Goal: Task Accomplishment & Management: Complete application form

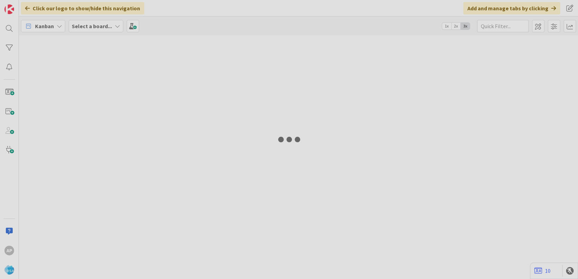
type input "9243"
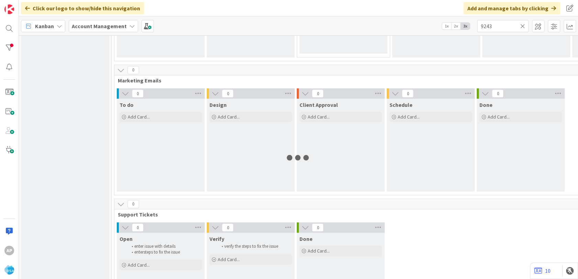
scroll to position [496, 0]
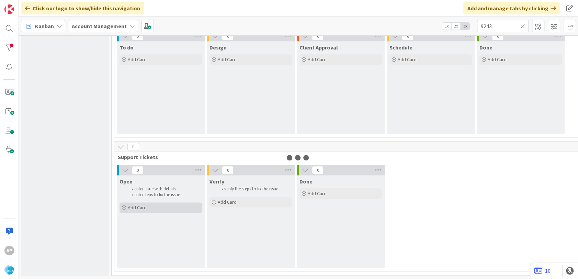
click at [150, 205] on div "Add Card..." at bounding box center [160, 207] width 82 height 10
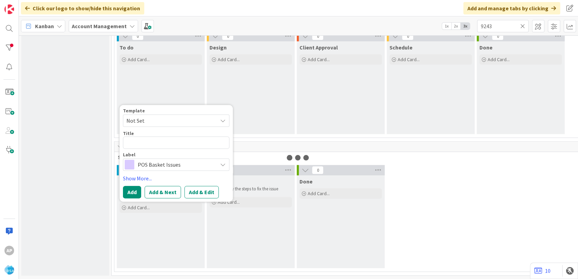
click at [152, 118] on span "Not Set" at bounding box center [169, 120] width 86 height 9
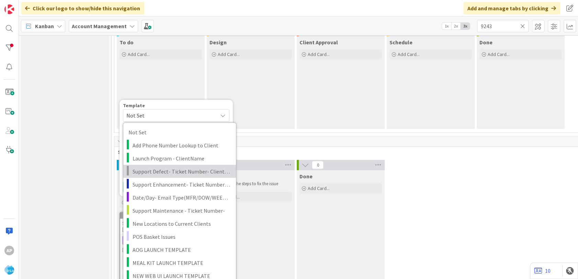
scroll to position [0, 0]
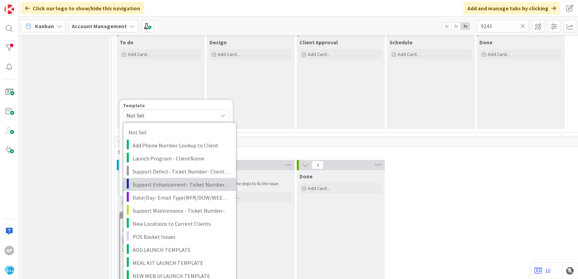
click at [181, 188] on link "Support Enhancement- Ticket Number- Client Name- Product Name" at bounding box center [179, 183] width 113 height 13
type textarea "x"
type textarea "Support Enhancement- Ticket Number- Client Name- Product Name"
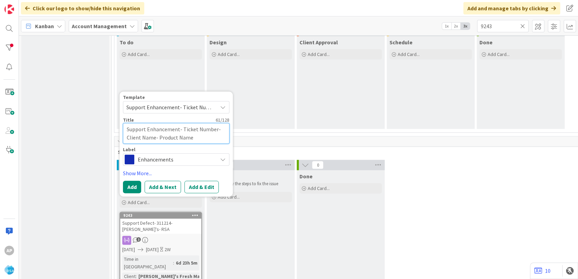
click at [215, 130] on textarea "Support Enhancement- Ticket Number- Client Name- Product Name" at bounding box center [176, 133] width 106 height 21
type textarea "x"
type textarea "Support Enhancement- Ticket Numbe- Client Name- Product Name"
type textarea "x"
type textarea "Support Enhancement- Ticket Numb- Client Name- Product Name"
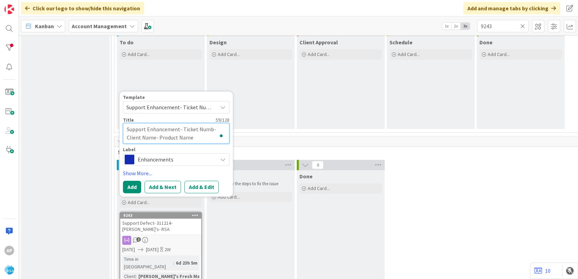
type textarea "x"
type textarea "Support Enhancement- Ticket Num- Client Name- Product Name"
type textarea "x"
type textarea "Support Enhancement- Ticket Nu- Client Name- Product Name"
type textarea "x"
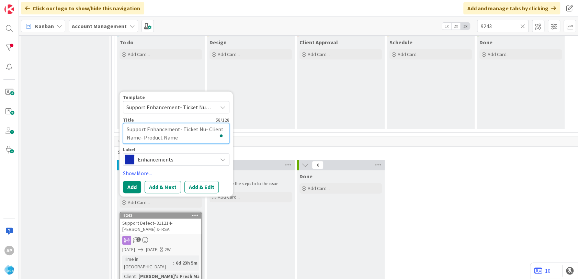
type textarea "Support Enhancement- Ticket N- Client Name- Product Name"
type textarea "x"
type textarea "Support Enhancement- Ticket - Client Name- Product Name"
type textarea "x"
type textarea "Support Enhancement- Ticket- Client Name- Product Name"
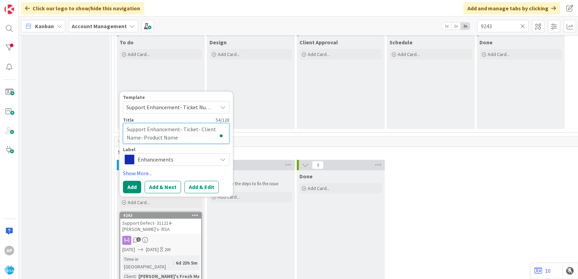
type textarea "x"
type textarea "Support Enhancement- Ticke- Client Name- Product Name"
type textarea "x"
type textarea "Support Enhancement- Tick- Client Name- Product Name"
type textarea "x"
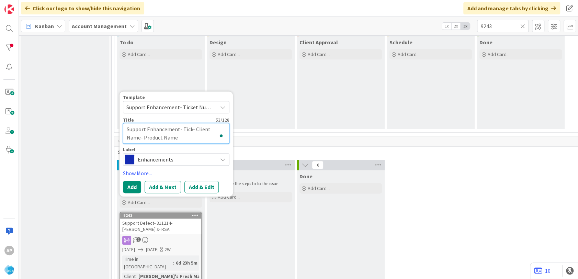
type textarea "Support Enhancement- Tic- Client Name- Product Name"
type textarea "x"
type textarea "Support Enhancement- Ti- Client Name- Product Name"
type textarea "x"
type textarea "Support Enhancement- T- Client Name- Product Name"
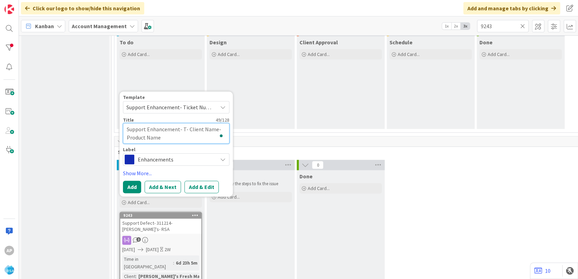
type textarea "x"
type textarea "Support Enhancement- - Client Name- Product Name"
type textarea "x"
type textarea "Support Enhancement- 3- Client Name- Product Name"
type textarea "x"
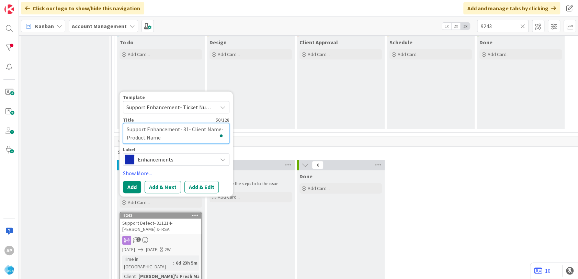
type textarea "Support Enhancement- 31- Client Name- Product Name"
type textarea "x"
type textarea "Support Enhancement- 313- Client Name- Product Name"
type textarea "x"
type textarea "Support Enhancement- 3136- Client Name- Product Name"
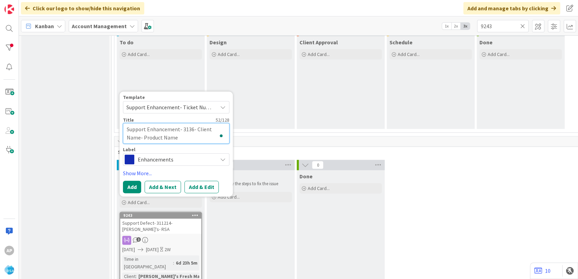
type textarea "x"
type textarea "Support Enhancement- 31360- Client Name- Product Name"
type textarea "x"
type textarea "Support Enhancement- 313603- Client Name- Product Name"
click at [141, 137] on textarea "Support Enhancement- 313603- Client Name- Product Name" at bounding box center [176, 133] width 106 height 21
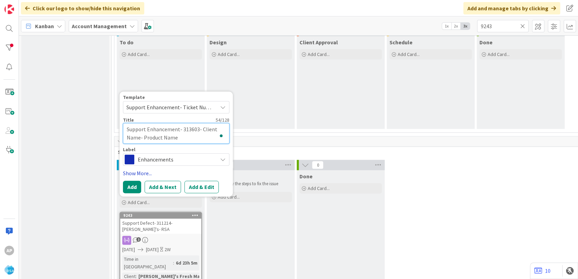
type textarea "x"
type textarea "Support Enhancement- 313603- Client Nam- Product Name"
type textarea "x"
type textarea "Support Enhancement- 313603- Client Na- Product Name"
type textarea "x"
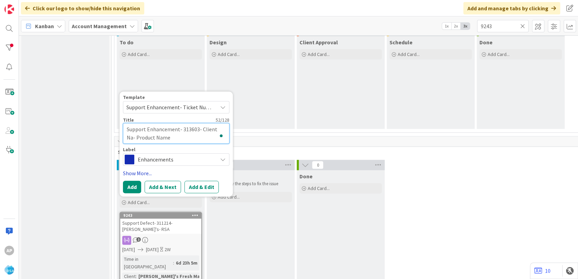
type textarea "Support Enhancement- 313603- Client N- Product Name"
type textarea "x"
type textarea "Support Enhancement- 313603- Client - Product Name"
type textarea "x"
type textarea "Support Enhancement- 313603- Client- Product Name"
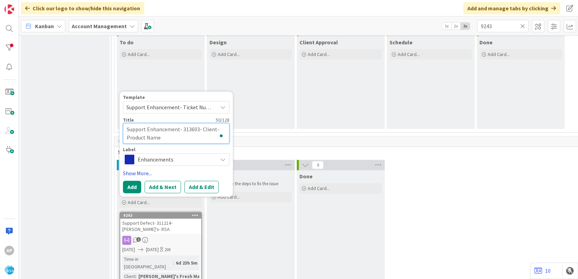
type textarea "x"
type textarea "Support Enhancement- 313603- Clien- Product Name"
type textarea "x"
type textarea "Support Enhancement- 313603- Clie- Product Name"
type textarea "x"
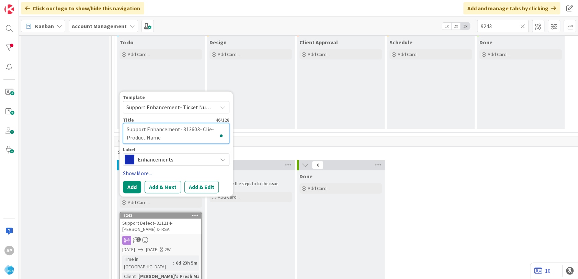
type textarea "Support Enhancement- 313603- Cli- Product Name"
type textarea "x"
type textarea "Support Enhancement- 313603- Cl- Product Name"
type textarea "x"
type textarea "Support Enhancement- 313603- C- Product Name"
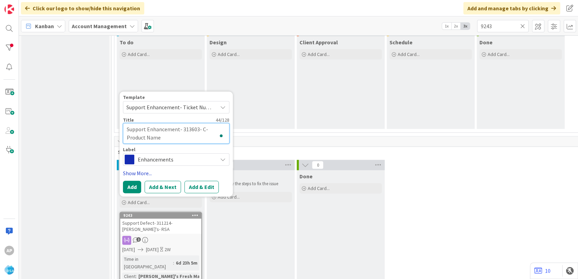
type textarea "x"
type textarea "Support Enhancement- 313603- - Product Name"
paste textarea "Cut Bank Big Sky Foods is launching [DATE] and need BIQ enabled as soon as poss…"
type textarea "x"
type textarea "Support Enhancement- 313603- Cut Bank Big Sky Foods is launching [DATE] and nee…"
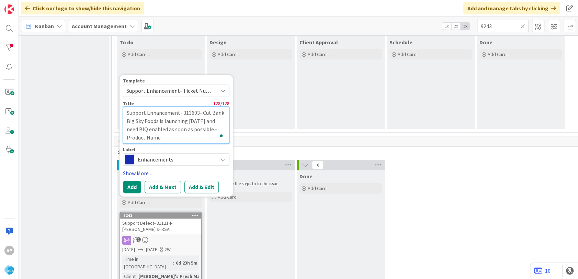
type textarea "x"
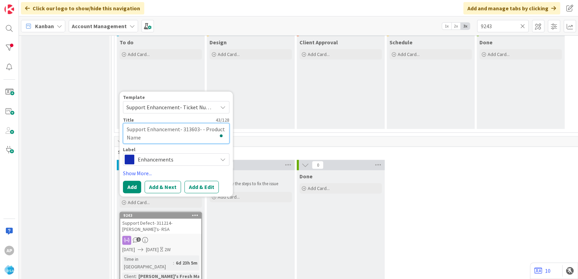
type textarea "Support Enhancement- 313603- - Product Name"
paste textarea "Cut Bank Big Sky Foods"
type textarea "x"
type textarea "Support Enhancement- 313603- Cut Bank Big Sky Foods- Product Name"
click at [196, 135] on textarea "Support Enhancement- 313603- Cut Bank Big Sky Foods- Product Name" at bounding box center [176, 133] width 106 height 21
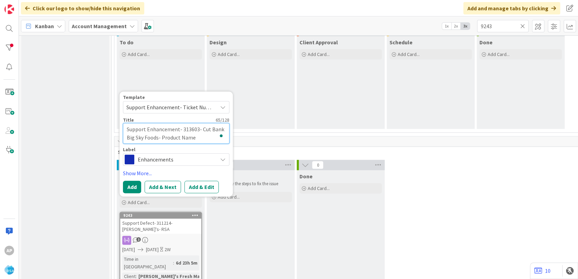
type textarea "x"
type textarea "Support Enhancement- 313603- Cut Bank Big Sky Foods- Product Nam"
type textarea "x"
type textarea "Support Enhancement- 313603- Cut Bank Big Sky Foods- Product Na"
type textarea "x"
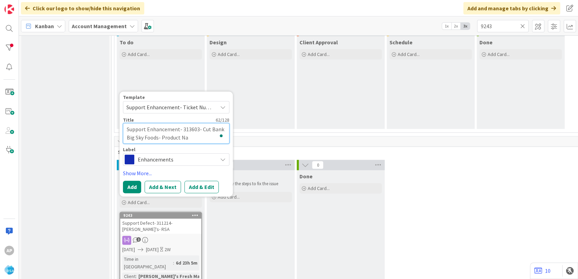
type textarea "Support Enhancement- 313603- Cut Bank Big Sky Foods- Product N"
type textarea "x"
type textarea "Support Enhancement- 313603- Cut Bank Big Sky Foods- Product"
type textarea "x"
type textarea "Support Enhancement- 313603- Cut Bank Big Sky Foods- Product"
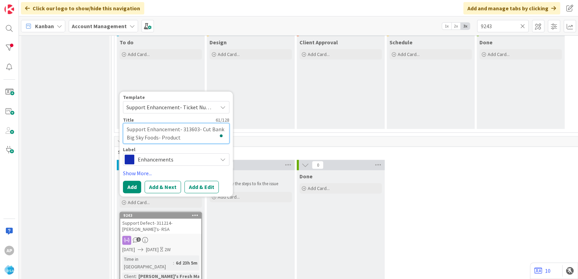
type textarea "x"
type textarea "Support Enhancement- 313603- Cut Bank Big Sky Foods- Produc"
type textarea "x"
type textarea "Support Enhancement- 313603- Cut Bank Big Sky Foods- Produ"
type textarea "x"
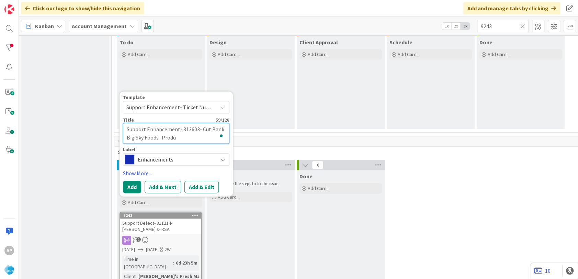
type textarea "Support Enhancement- 313603- Cut Bank Big Sky Foods- Prod"
type textarea "x"
type textarea "Support Enhancement- 313603- Cut Bank Big Sky Foods- Pro"
type textarea "x"
type textarea "Support Enhancement- 313603- Cut Bank Big Sky Foods- Pr"
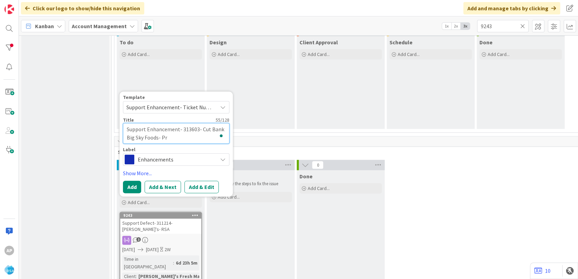
type textarea "x"
type textarea "Support Enhancement- 313603- Cut Bank Big Sky Foods- P"
type textarea "x"
type textarea "Support Enhancement- 313603- Cut Bank Big Sky Foods-"
type textarea "x"
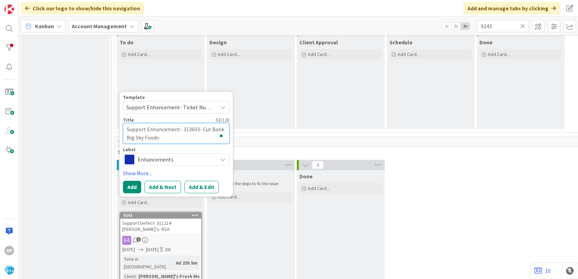
type textarea "Support Enhancement- 313603- Cut Bank Big Sky Foods- R"
type textarea "x"
type textarea "Support Enhancement- 313603- Cut Bank Big Sky Foods- RS"
type textarea "x"
type textarea "Support Enhancement- 313603- Cut Bank Big Sky Foods- RSA"
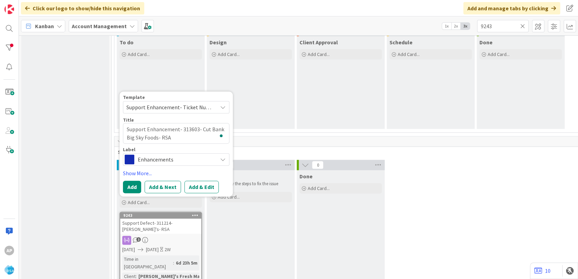
click at [208, 186] on button "Add & Edit" at bounding box center [201, 187] width 34 height 12
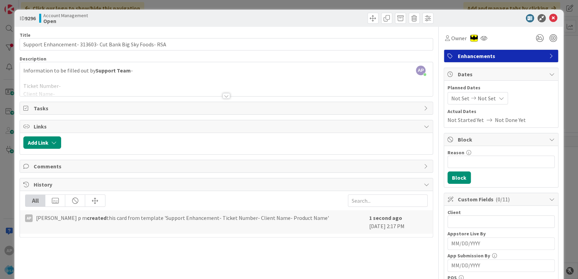
click at [62, 90] on div at bounding box center [226, 88] width 412 height 18
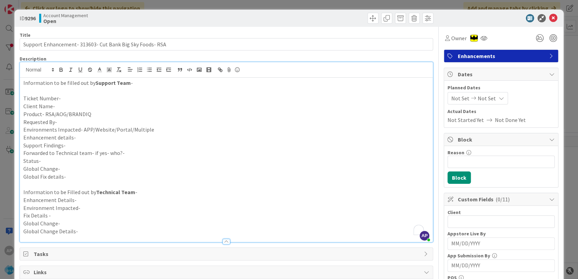
click at [61, 120] on p "Requested By-" at bounding box center [226, 122] width 406 height 8
click at [86, 137] on p "Enhancement details-" at bounding box center [226, 137] width 406 height 8
paste div "To enrich screen reader interactions, please activate Accessibility in Grammarl…"
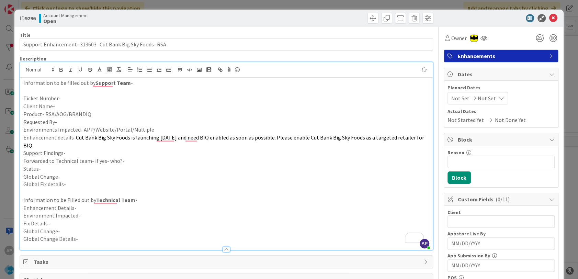
click at [58, 97] on p "Ticket Number-" at bounding box center [226, 98] width 406 height 8
click at [65, 107] on p "Client Name-" at bounding box center [226, 106] width 406 height 8
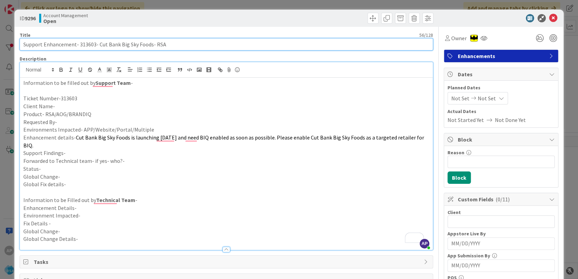
drag, startPoint x: 98, startPoint y: 44, endPoint x: 150, endPoint y: 44, distance: 51.5
click at [150, 44] on input "Support Enhancement- 313603- Cut Bank Big Sky Foods- RSA" at bounding box center [226, 44] width 413 height 12
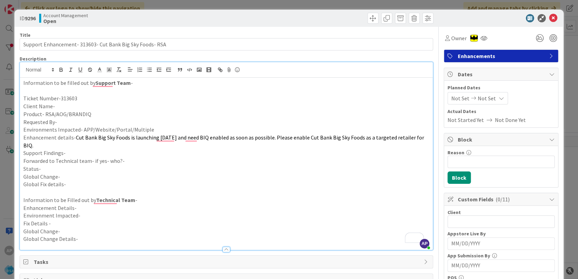
click at [59, 107] on p "Client Name-" at bounding box center [226, 106] width 406 height 8
click at [98, 115] on p "Product- RSA/AOG/BRANDIQ" at bounding box center [226, 114] width 406 height 8
click at [75, 120] on p "Requested By-" at bounding box center [226, 122] width 406 height 8
click at [69, 152] on p "Support Findings-" at bounding box center [226, 153] width 406 height 8
drag, startPoint x: 117, startPoint y: 104, endPoint x: 96, endPoint y: 128, distance: 31.3
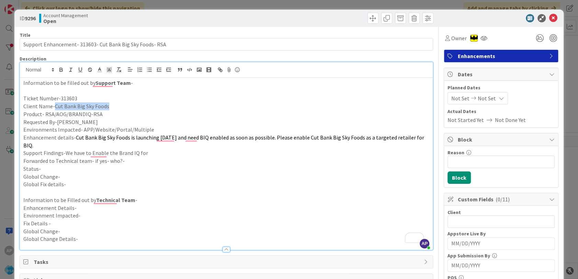
click at [53, 105] on p "Client Name-Cut Bank Big Sky Foods" at bounding box center [226, 106] width 406 height 8
copy p "Cut Bank Big Sky Foods"
click at [148, 151] on p "Support Findings-We have to Enable the Brand IQ for" at bounding box center [226, 153] width 406 height 8
click at [138, 162] on p "Forwarded to Technical team- if yes- who?-" at bounding box center [226, 161] width 406 height 8
click at [56, 167] on p "Status-" at bounding box center [226, 169] width 406 height 8
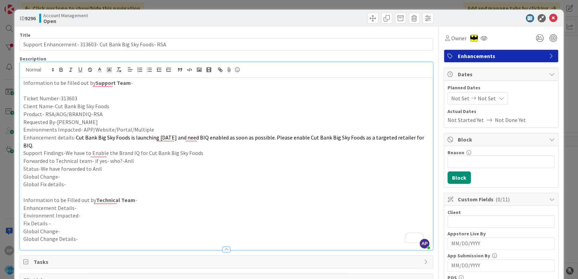
click at [452, 99] on span "Not Set" at bounding box center [460, 98] width 18 height 8
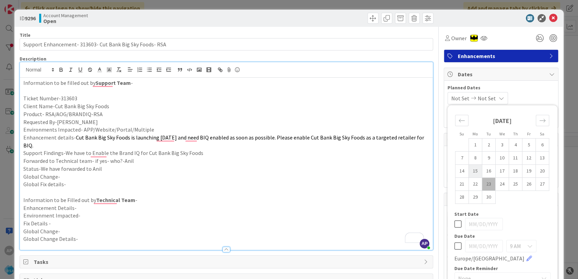
click at [472, 169] on td "15" at bounding box center [474, 170] width 13 height 13
type input "[DATE]"
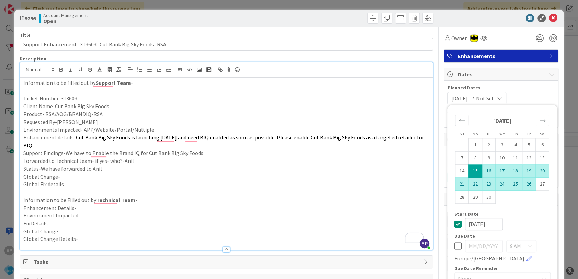
click at [524, 182] on td "26" at bounding box center [528, 183] width 13 height 13
type input "[DATE]"
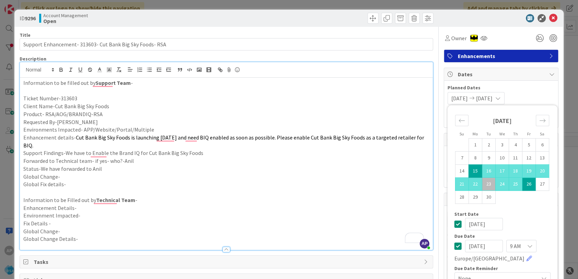
click at [335, 182] on p "Global Fix details-" at bounding box center [226, 184] width 406 height 8
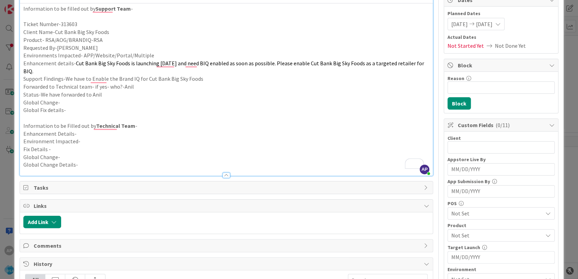
scroll to position [76, 0]
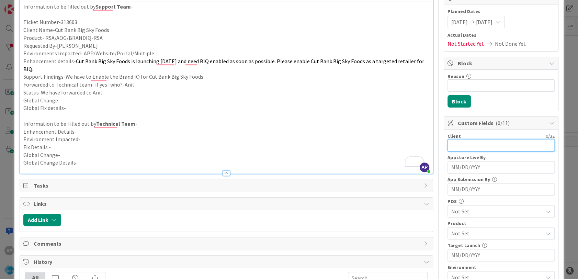
click at [453, 143] on input "text" at bounding box center [500, 145] width 107 height 12
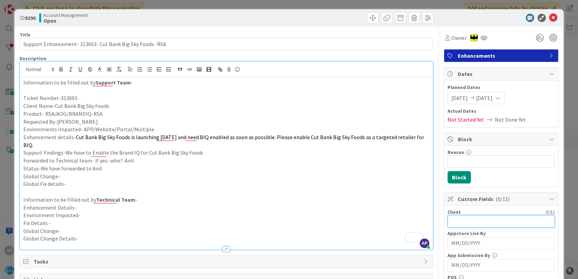
scroll to position [0, 0]
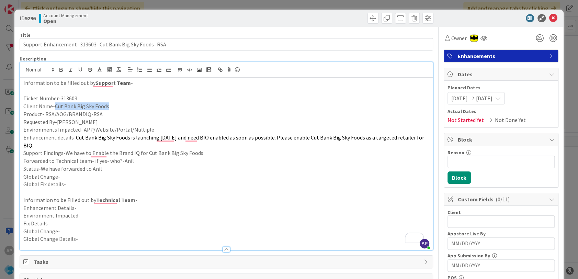
drag, startPoint x: 106, startPoint y: 109, endPoint x: 54, endPoint y: 106, distance: 51.9
click at [54, 106] on p "Client Name-Cut Bank Big Sky Foods" at bounding box center [226, 106] width 406 height 8
copy p "Cut Bank Big Sky Foods"
click at [468, 221] on input "text" at bounding box center [500, 221] width 107 height 12
paste input "Cut Bank Big Sky Foods"
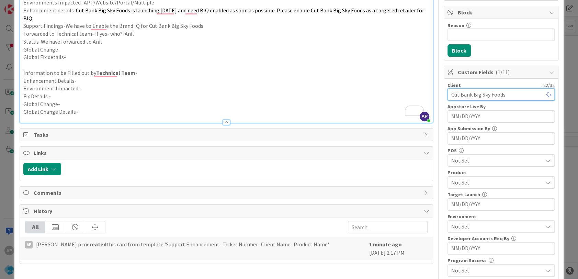
scroll to position [152, 0]
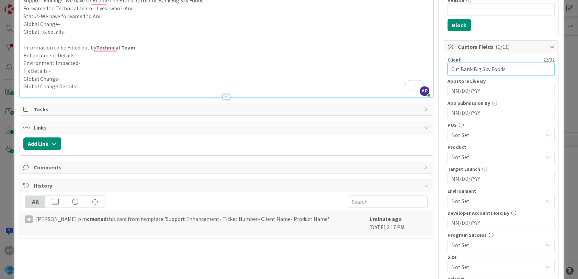
type input "Cut Bank Big Sky Foods"
click at [463, 153] on span "Not Set" at bounding box center [496, 157] width 91 height 8
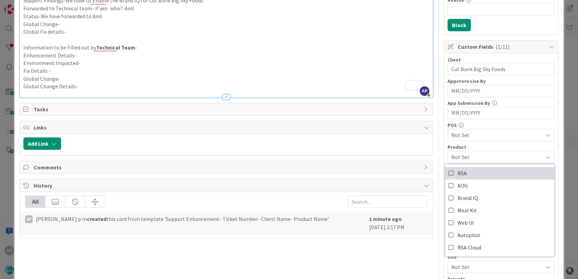
click at [458, 173] on span "RSA" at bounding box center [461, 173] width 9 height 10
click at [431, 143] on div "Title 56 / 128 Support Enhancement- 313603- Cut Bank Big Sky Foods- RSA Descrip…" at bounding box center [289, 183] width 538 height 619
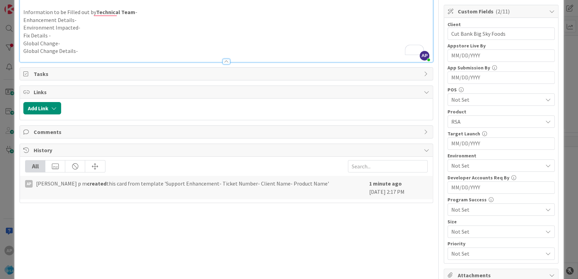
scroll to position [190, 0]
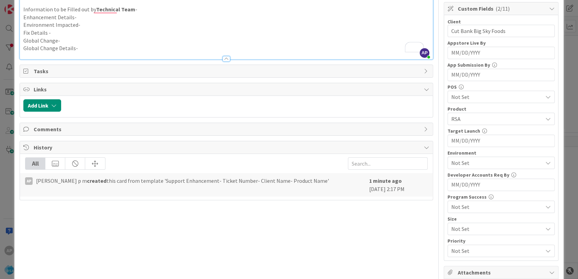
click at [476, 160] on span "Not Set" at bounding box center [496, 163] width 91 height 8
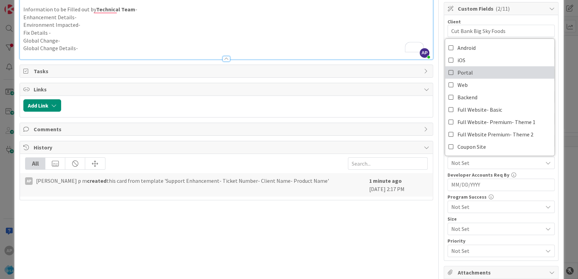
click at [469, 74] on link "Portal" at bounding box center [499, 72] width 109 height 12
click at [394, 216] on div "Title 56 / 128 Support Enhancement- 313603- Cut Bank Big Sky Foods- RSA Descrip…" at bounding box center [226, 145] width 413 height 619
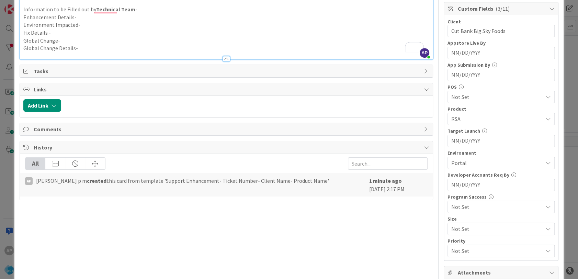
scroll to position [0, 0]
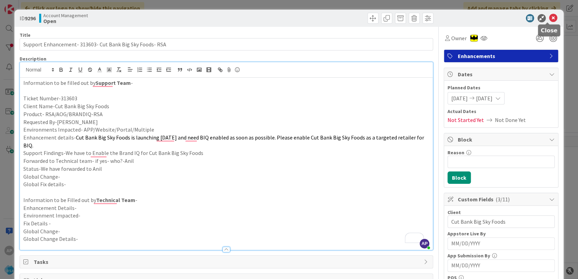
click at [549, 17] on icon at bounding box center [553, 18] width 8 height 8
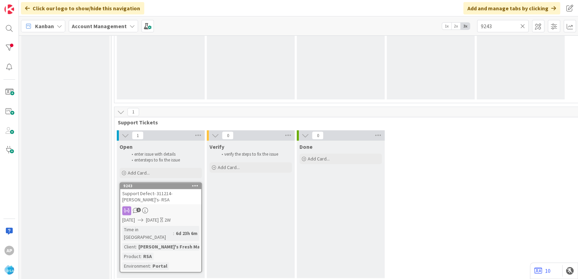
scroll to position [526, 0]
click at [150, 166] on div "Add Card..." at bounding box center [160, 171] width 82 height 10
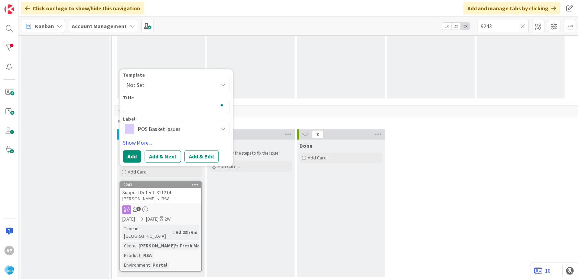
click at [181, 84] on span "Not Set" at bounding box center [169, 84] width 86 height 9
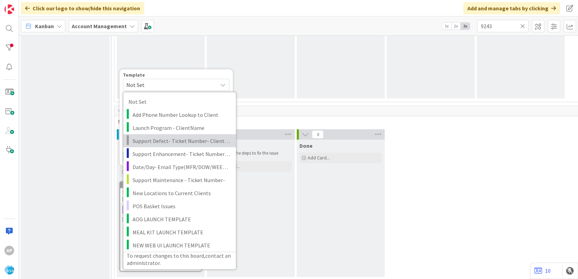
click at [165, 140] on span "Support Defect- Ticket Number- Client Name- Product Name" at bounding box center [181, 140] width 98 height 9
type textarea "x"
type textarea "Support Defect- Ticket Number- Client Name- Product Name"
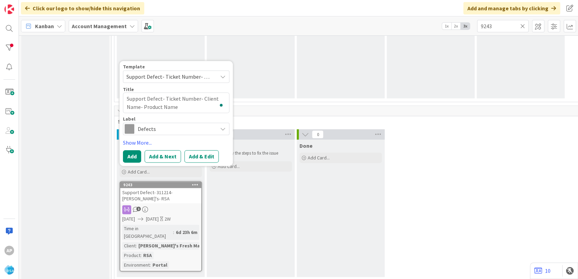
click at [522, 26] on icon at bounding box center [522, 26] width 5 height 6
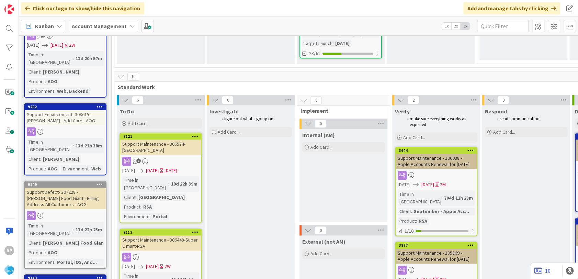
type textarea "x"
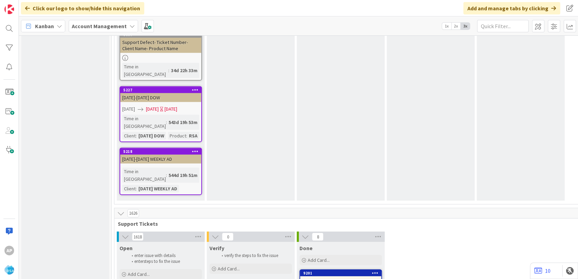
scroll to position [1327, 0]
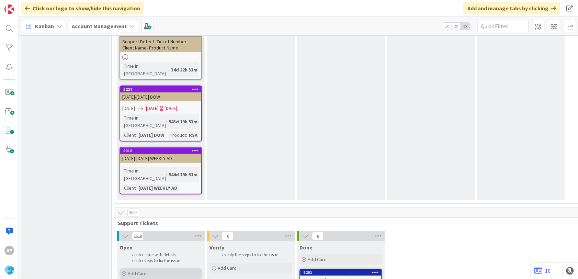
click at [164, 268] on div "Add Card..." at bounding box center [160, 273] width 82 height 10
click at [170, 268] on div "Add Card..." at bounding box center [160, 273] width 82 height 10
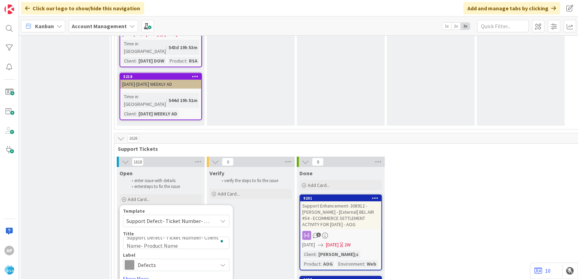
scroll to position [1403, 0]
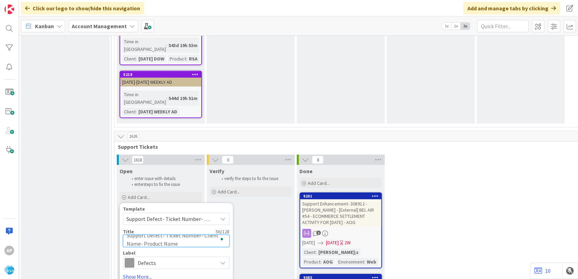
click at [199, 234] on textarea "Support Defect- Ticket Number- Client Name- Product Name" at bounding box center [176, 240] width 106 height 12
click at [197, 234] on textarea "Support Defect- Ticket Number- Client Name- Product Name" at bounding box center [176, 240] width 106 height 12
type textarea "Support Defect- Ticket Numbe- Client Name- Product Name"
type textarea "x"
type textarea "Support Defect- Ticket Numb- Client Name- Product Name"
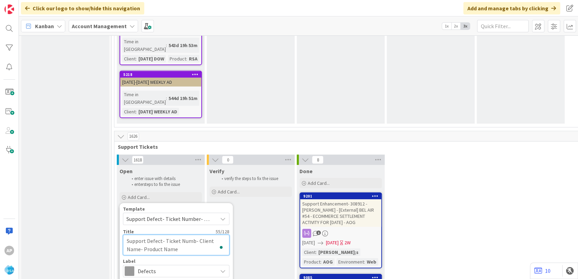
type textarea "x"
type textarea "Support Defect- Ticket Num- Client Name- Product Name"
type textarea "x"
type textarea "Support Defect- Ticket Nu- Client Name- Product Name"
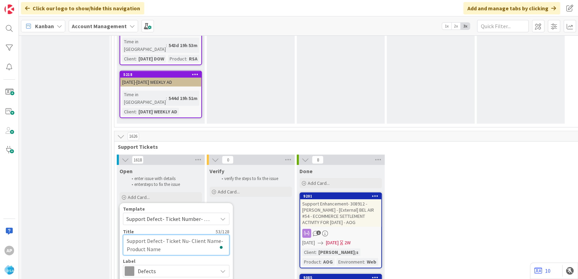
type textarea "x"
type textarea "Support Defect- Ticket N- Client Name- Product Name"
type textarea "x"
type textarea "Support Defect- Ticket - Client Name- Product Name"
type textarea "x"
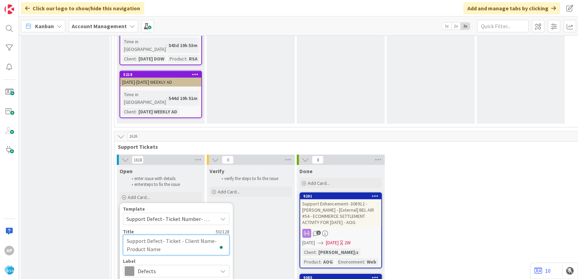
type textarea "Support Defect- Ticket- Client Name- Product Name"
type textarea "x"
type textarea "Support Defect- Ticke- Client Name- Product Name"
type textarea "x"
type textarea "Support Defect- Tic- Client Name- Product Name"
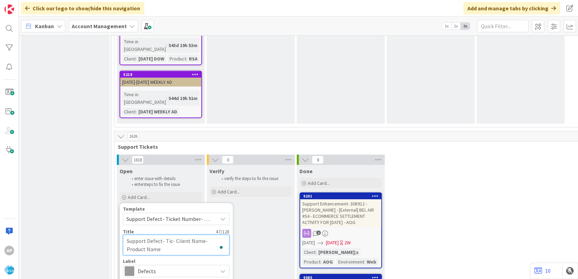
type textarea "x"
type textarea "Support Defect- Ti- Client Name- Product Name"
type textarea "x"
type textarea "Support Defect- T- Client Name- Product Name"
type textarea "x"
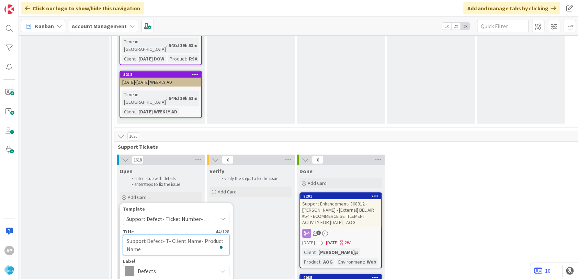
type textarea "Support Defect- - Client Name- Product Name"
type textarea "x"
type textarea "Support Defect- 3- Client Name- Product Name"
type textarea "x"
type textarea "Support Defect- 31- Client Name- Product Name"
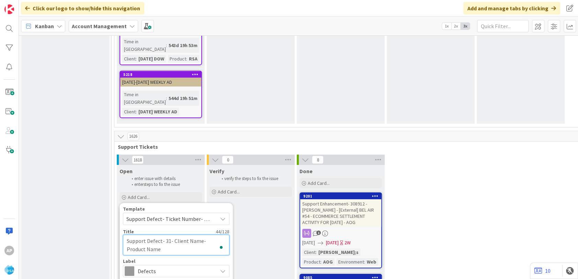
type textarea "x"
type textarea "Support Defect- 313- Client Name- Product Name"
type textarea "x"
type textarea "Support Defect- 3136- Client Name- Product Name"
type textarea "x"
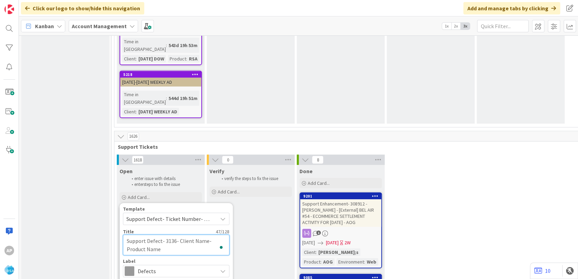
type textarea "Support Defect- 31361- Client Name- Product Name"
type textarea "x"
type textarea "Support Defect- 313618- Client Name- Product Name"
type textarea "x"
click at [209, 234] on textarea "Support Defect- 313618- Client Name- Product Name" at bounding box center [176, 244] width 106 height 21
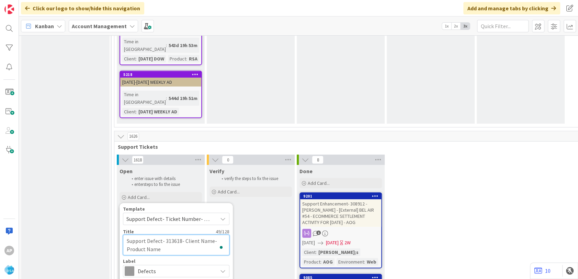
type textarea "Support Defect- 313618- Client Nam- Product Name"
type textarea "x"
type textarea "Support Defect- 313618- Client Na- Product Name"
type textarea "x"
type textarea "Support Defect- 313618- Client N- Product Name"
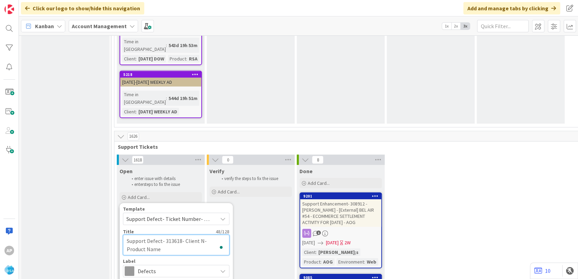
type textarea "x"
type textarea "Support Defect- 313618- Client - Product Name"
type textarea "x"
type textarea "Support Defect- 313618- Client- Product Name"
type textarea "x"
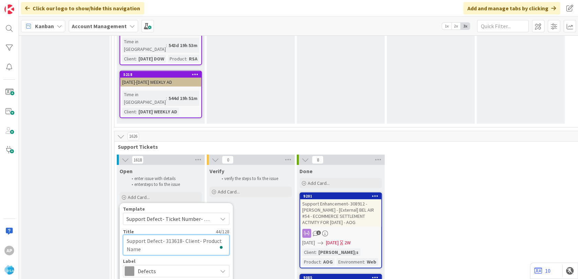
type textarea "Support Defect- 313618- Clien- Product Name"
type textarea "x"
type textarea "Support Defect- 313618- Clie- Product Name"
type textarea "x"
type textarea "Support Defect- 313618- Cli- Product Name"
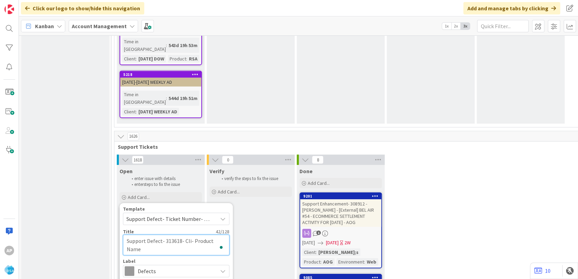
type textarea "x"
type textarea "Support Defect- 313618- Cl- Product Name"
type textarea "x"
type textarea "Support Defect- 313618- C- Product Name"
type textarea "x"
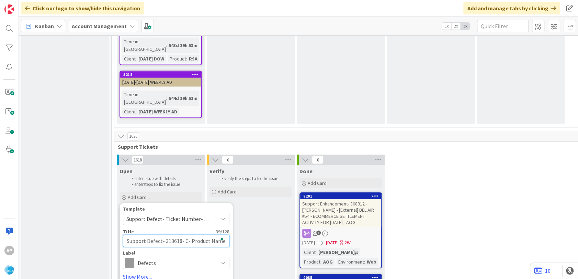
type textarea "Support Defect- 313618- - Product Name"
type textarea "x"
type textarea "Support Defect- 313618- L- Product Name"
type textarea "x"
type textarea "Support Defect- 313618- Lo- Product Name"
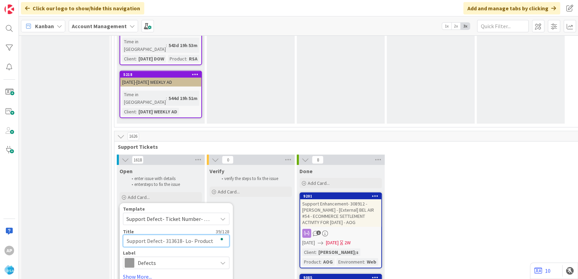
type textarea "x"
type textarea "Support Defect- 313618- [PERSON_NAME]- Product Name"
type textarea "x"
type textarea "Support Defect- 313618- Loes- Product Name"
type textarea "x"
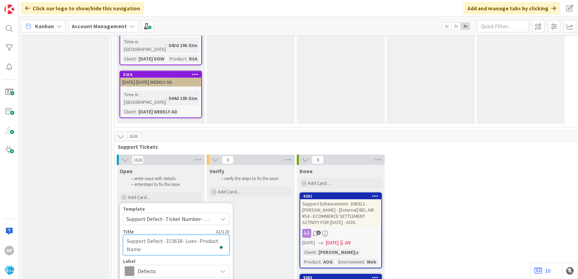
type textarea "Support Defect- 313618- Loes - Product Name"
type textarea "x"
type textarea "Support Defect- 313618- Loes AC- Product Name"
type textarea "x"
click at [187, 234] on textarea "Support Defect- 313618- Loes ACE- Product Name" at bounding box center [176, 244] width 106 height 21
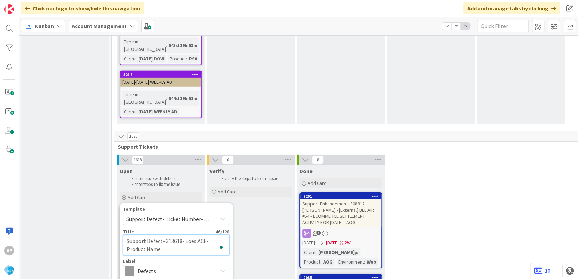
click at [190, 234] on textarea "Support Defect- 313618- Loes ACE- Product Name" at bounding box center [176, 244] width 106 height 21
click at [188, 234] on textarea "Support Defect- 313618- Loes ACE- Product Name" at bounding box center [176, 244] width 106 height 21
type textarea "Support Defect- 313618- Lowes ACE- Product Name"
click at [166, 234] on textarea "Support Defect- 313618- Lowes ACE- Product Name" at bounding box center [176, 244] width 106 height 21
type textarea "x"
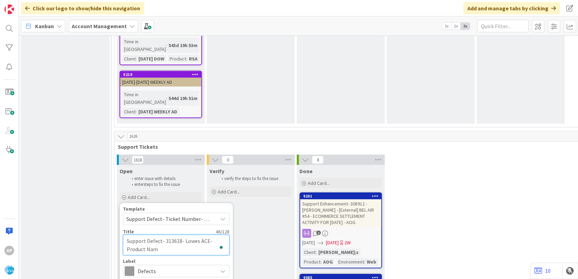
type textarea "Support Defect- 313618- Lowes ACE- Product Na"
type textarea "x"
type textarea "Support Defect- 313618- Lowes ACE- Product N"
type textarea "x"
type textarea "Support Defect- 313618- Lowes ACE- Product"
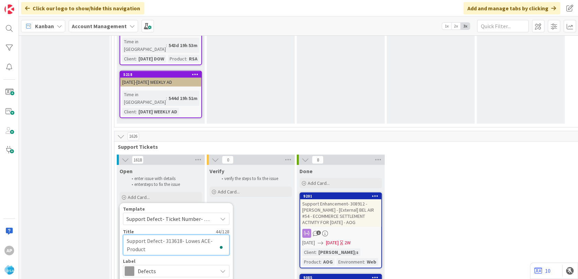
type textarea "x"
type textarea "Support Defect- 313618- Lowes ACE- Product"
type textarea "x"
type textarea "Support Defect- 313618- Lowes ACE- Produc"
type textarea "x"
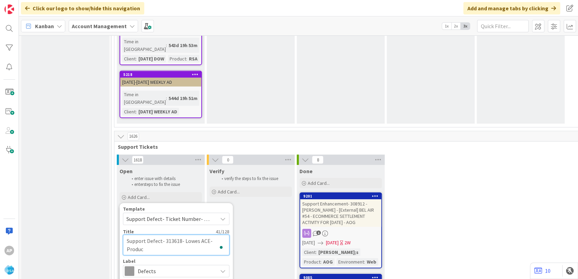
type textarea "Support Defect- 313618- Lowes ACE- Produ"
type textarea "x"
type textarea "Support Defect- 313618- Lowes ACE- Prod"
type textarea "x"
type textarea "Support Defect- 313618- Lowes ACE- Pro"
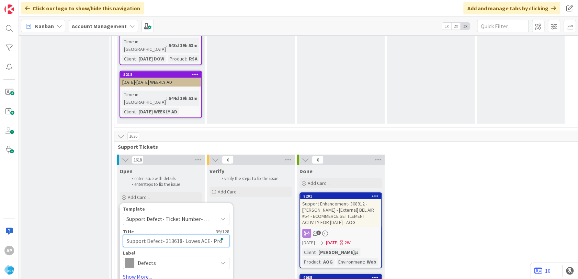
type textarea "x"
type textarea "Support Defect- 313618- Lowes ACE- Pr"
type textarea "x"
type textarea "Support Defect- 313618- Lowes ACE-"
type textarea "x"
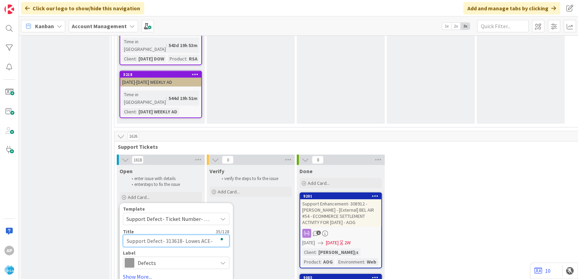
type textarea "Support Defect- 313618- Lowes ACE- R"
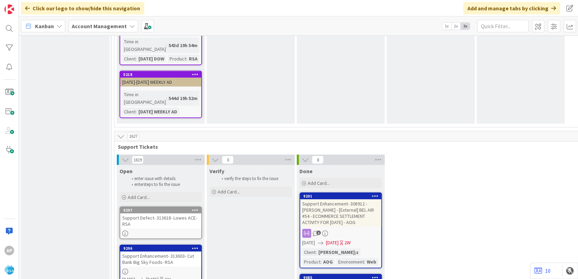
scroll to position [1327, 0]
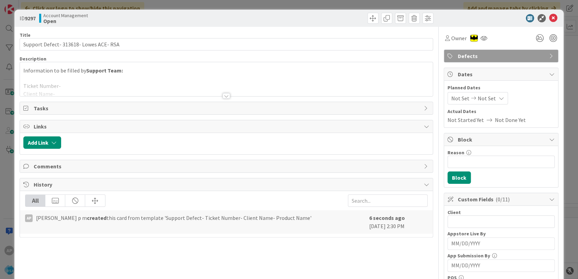
click at [70, 90] on div at bounding box center [226, 88] width 412 height 18
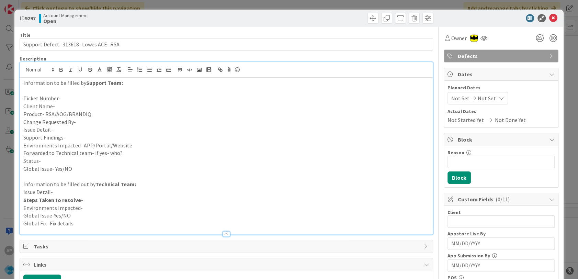
click at [68, 97] on p "Ticket Number-" at bounding box center [226, 98] width 406 height 8
click at [60, 104] on p "Client Name-" at bounding box center [226, 106] width 406 height 8
click at [99, 115] on p "Product- RSA/AOG/BRANDIQ" at bounding box center [226, 114] width 406 height 8
click at [92, 125] on p "Change Requested By-" at bounding box center [226, 122] width 406 height 8
drag, startPoint x: 81, startPoint y: 127, endPoint x: 200, endPoint y: 212, distance: 146.4
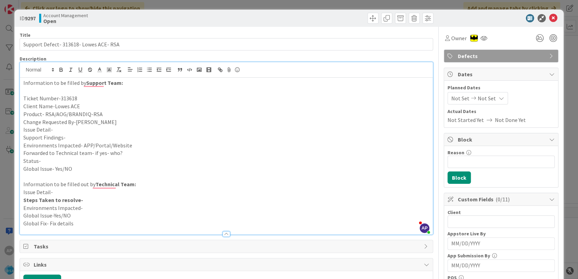
click at [81, 127] on p "Issue Detail-" at bounding box center [226, 130] width 406 height 8
click at [61, 128] on p "Issue Detail-" at bounding box center [226, 130] width 406 height 8
click at [71, 140] on p "Support Findings-" at bounding box center [226, 137] width 406 height 8
click at [137, 150] on p "Forwarded to Technical team- if yes- who?" at bounding box center [226, 153] width 406 height 8
click at [136, 144] on p "Environments Impacted- APP/Portal/Website" at bounding box center [226, 145] width 406 height 8
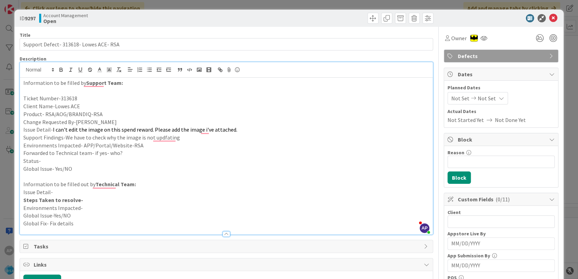
click at [126, 153] on p "Forwarded to Technical team- if yes- who?" at bounding box center [226, 153] width 406 height 8
click at [52, 162] on p "Status-" at bounding box center [226, 161] width 406 height 8
click at [447, 95] on div "Not Set Not Set" at bounding box center [477, 98] width 60 height 12
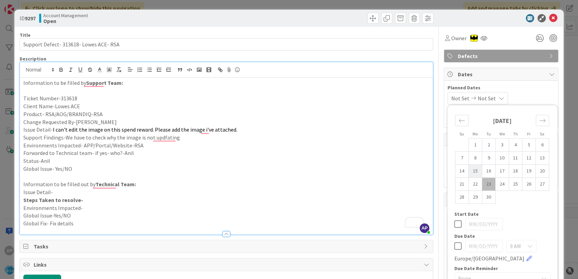
click at [471, 166] on td "15" at bounding box center [474, 170] width 13 height 13
click at [522, 185] on td "26" at bounding box center [528, 183] width 13 height 13
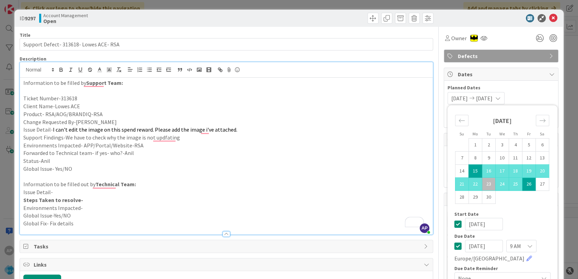
click at [524, 184] on td "26" at bounding box center [528, 183] width 13 height 13
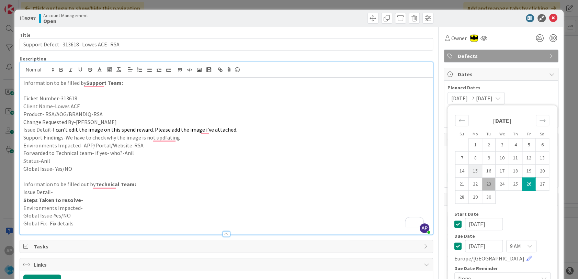
click at [469, 174] on td "15" at bounding box center [474, 170] width 13 height 13
click at [484, 99] on span "Not Set" at bounding box center [485, 98] width 18 height 8
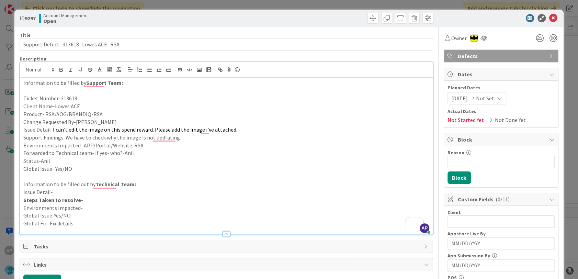
click at [494, 98] on span "Not Set" at bounding box center [485, 98] width 18 height 8
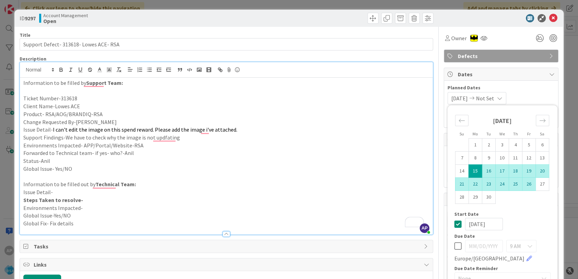
click at [524, 184] on td "26" at bounding box center [528, 183] width 13 height 13
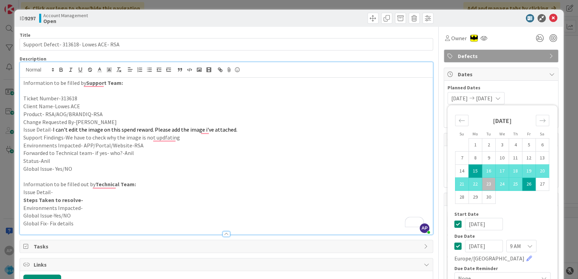
click at [296, 147] on p "Environments Impacted- APP/Portal/Website-RSA" at bounding box center [226, 145] width 406 height 8
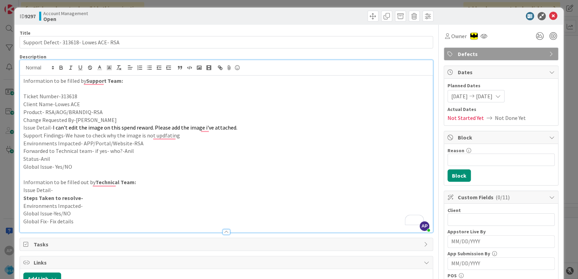
scroll to position [0, 0]
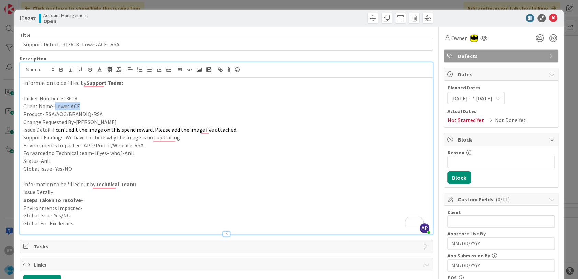
drag, startPoint x: 81, startPoint y: 106, endPoint x: 54, endPoint y: 107, distance: 27.8
click at [54, 107] on p "Client Name-Lowes ACE" at bounding box center [226, 106] width 406 height 8
copy p "Lowes ACE"
click at [462, 222] on input "text" at bounding box center [500, 221] width 107 height 12
paste input "Lowes ACE"
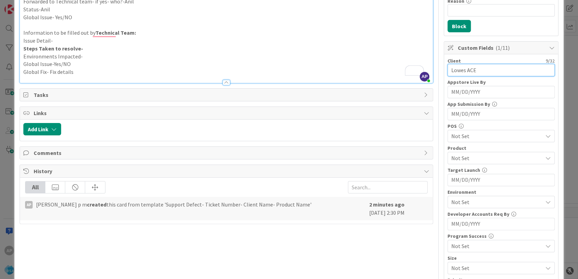
scroll to position [152, 0]
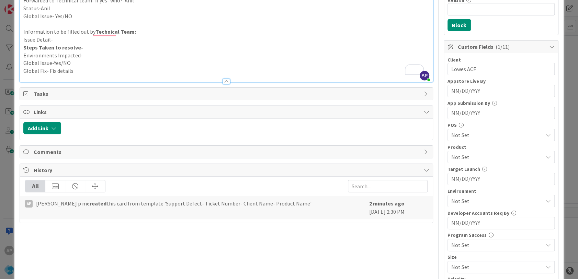
click at [466, 159] on span "Not Set" at bounding box center [496, 157] width 91 height 8
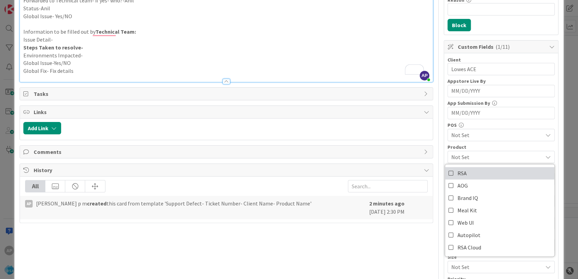
click at [464, 172] on link "RSA" at bounding box center [499, 173] width 109 height 12
click at [377, 245] on div "Title 38 / 128 Support Defect- 313618- Lowes ACE- RSA Description AP [PERSON_NA…" at bounding box center [226, 183] width 413 height 619
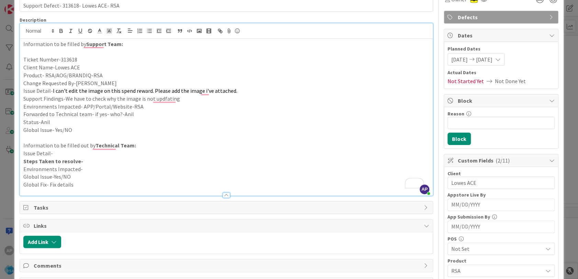
scroll to position [38, 0]
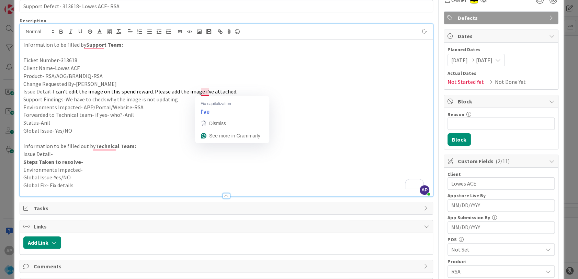
click at [223, 122] on span "Dismiss" at bounding box center [217, 122] width 17 height 5
click at [259, 145] on p "Information to be filled out by Technical Team:" at bounding box center [226, 146] width 406 height 8
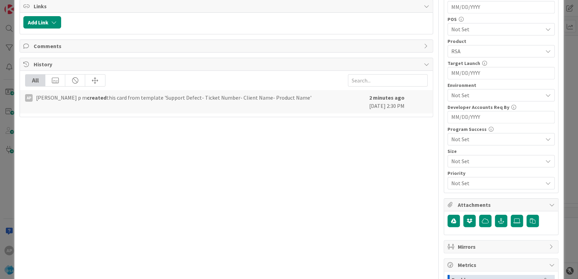
scroll to position [381, 0]
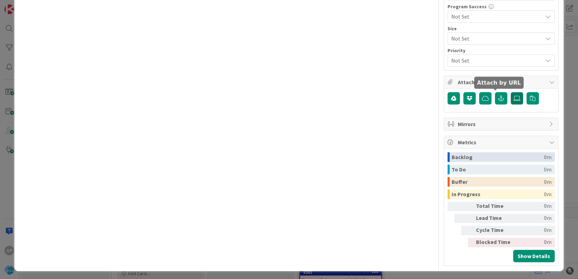
click at [513, 95] on icon at bounding box center [516, 97] width 7 height 5
click at [510, 92] on input "file" at bounding box center [510, 92] width 0 height 0
click at [513, 95] on icon at bounding box center [516, 97] width 7 height 5
click at [510, 92] on input "file" at bounding box center [510, 92] width 0 height 0
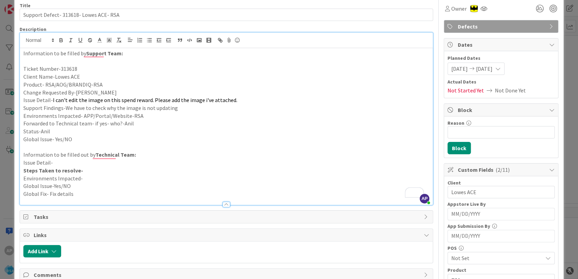
scroll to position [0, 0]
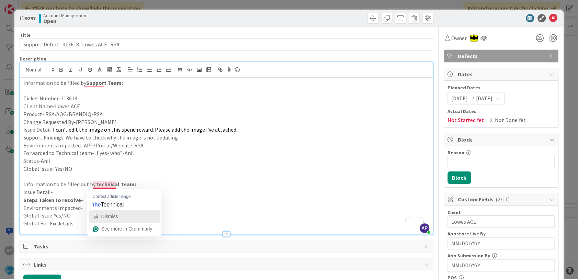
click at [126, 215] on div "Dismiss" at bounding box center [124, 216] width 65 height 10
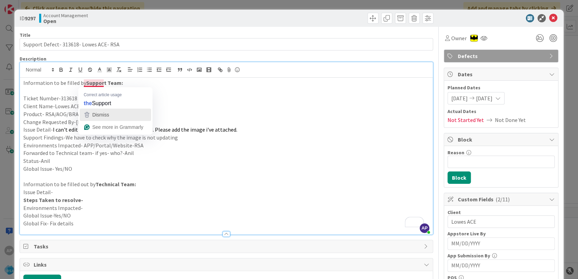
drag, startPoint x: 118, startPoint y: 118, endPoint x: 134, endPoint y: 120, distance: 16.2
click at [118, 119] on div "Dismiss" at bounding box center [115, 114] width 65 height 10
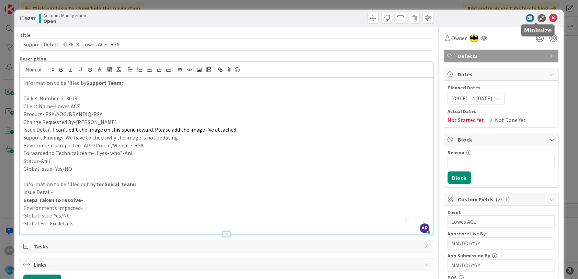
click at [549, 18] on icon at bounding box center [553, 18] width 8 height 8
